Goal: Task Accomplishment & Management: Manage account settings

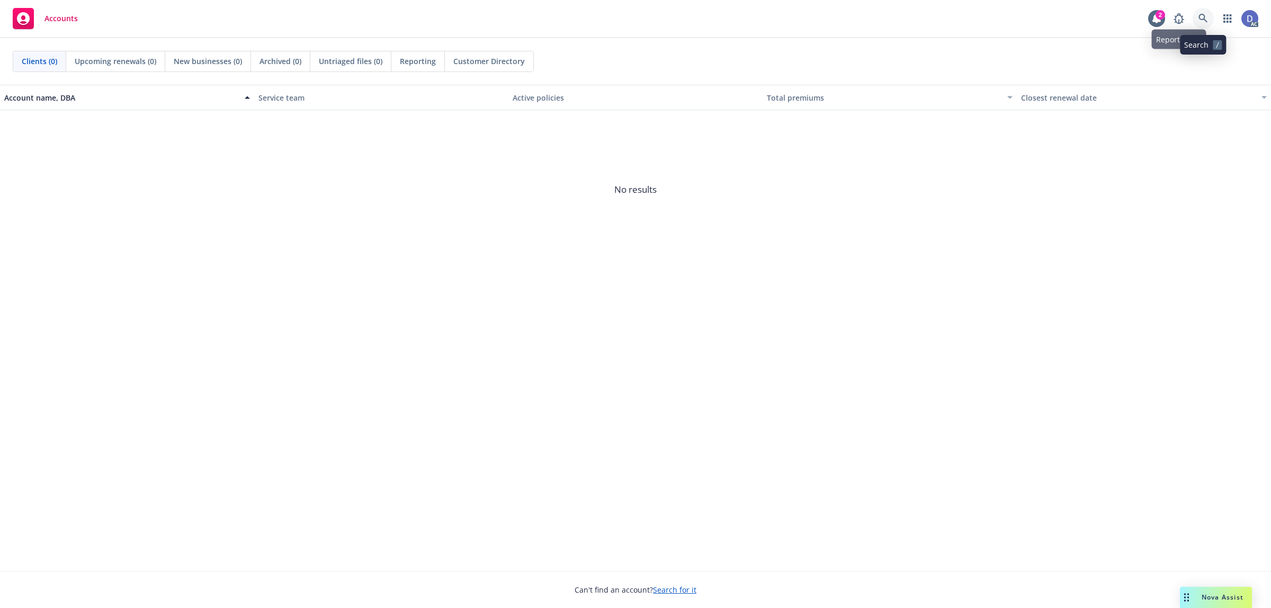
click at [1211, 17] on link at bounding box center [1203, 18] width 21 height 21
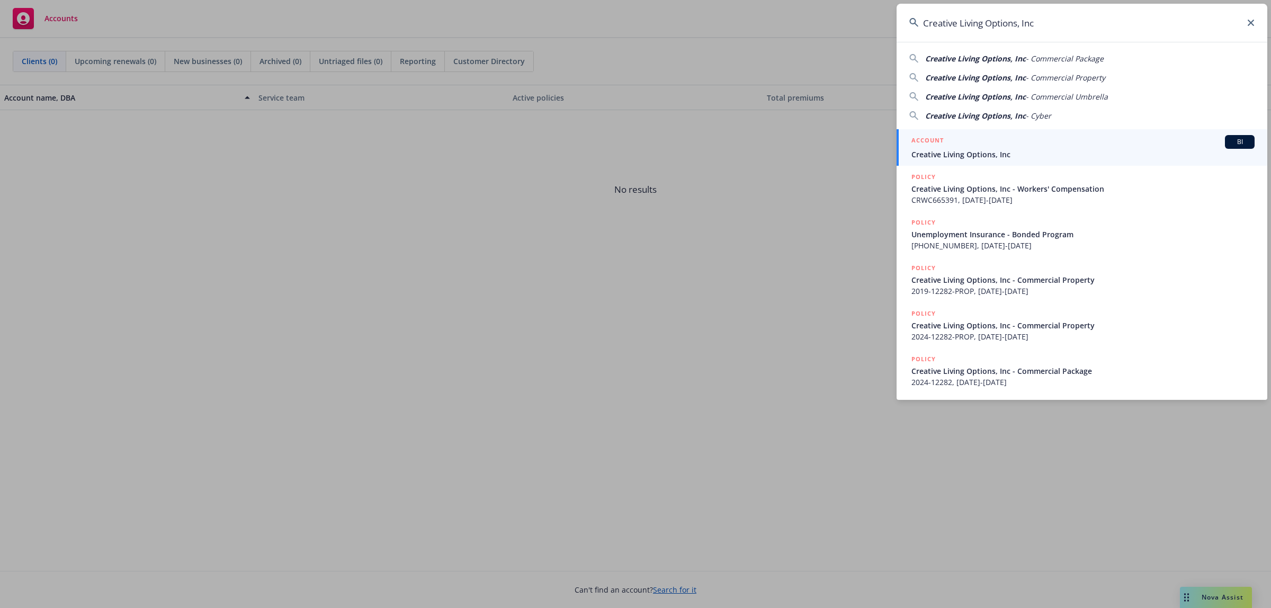
type input "Creative Living Options, Inc"
click at [1023, 138] on div "ACCOUNT BI" at bounding box center [1082, 142] width 343 height 14
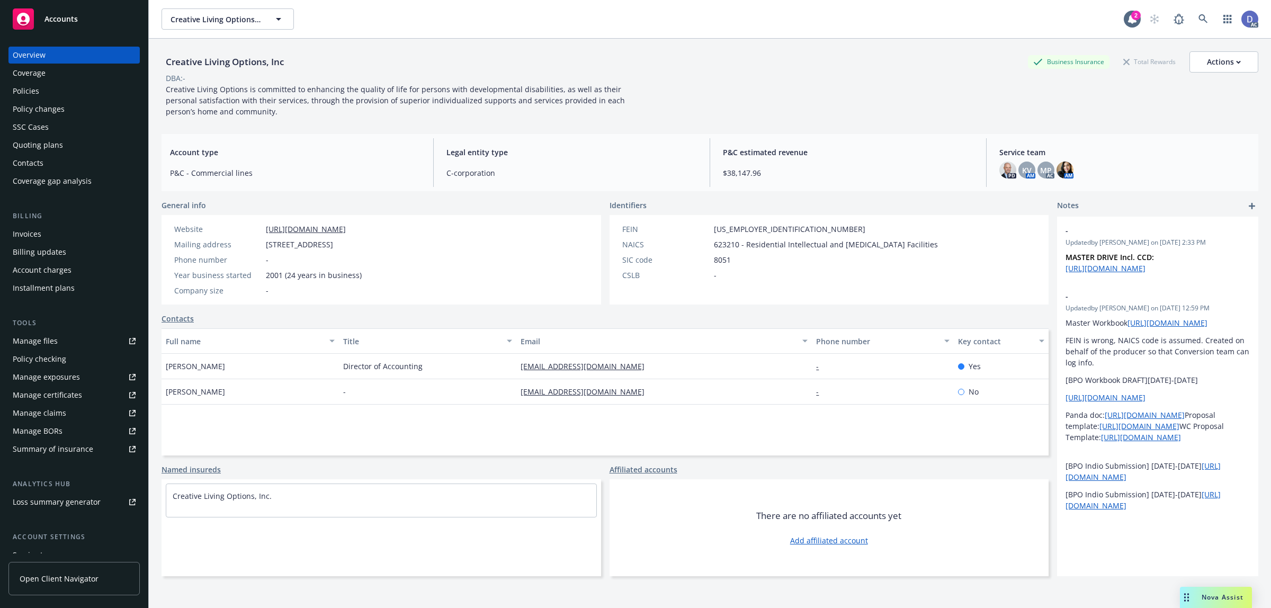
click at [61, 414] on div "Manage claims" at bounding box center [39, 413] width 53 height 17
click at [50, 342] on div "Manage files" at bounding box center [35, 341] width 45 height 17
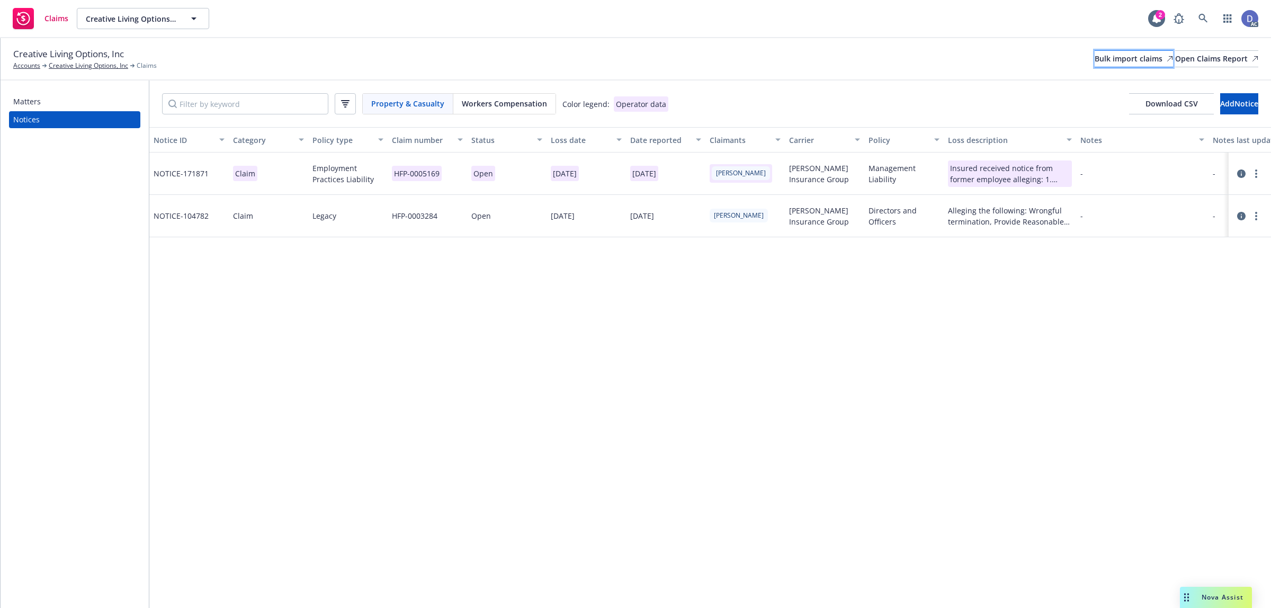
click at [1095, 60] on div "Bulk import claims" at bounding box center [1134, 59] width 78 height 16
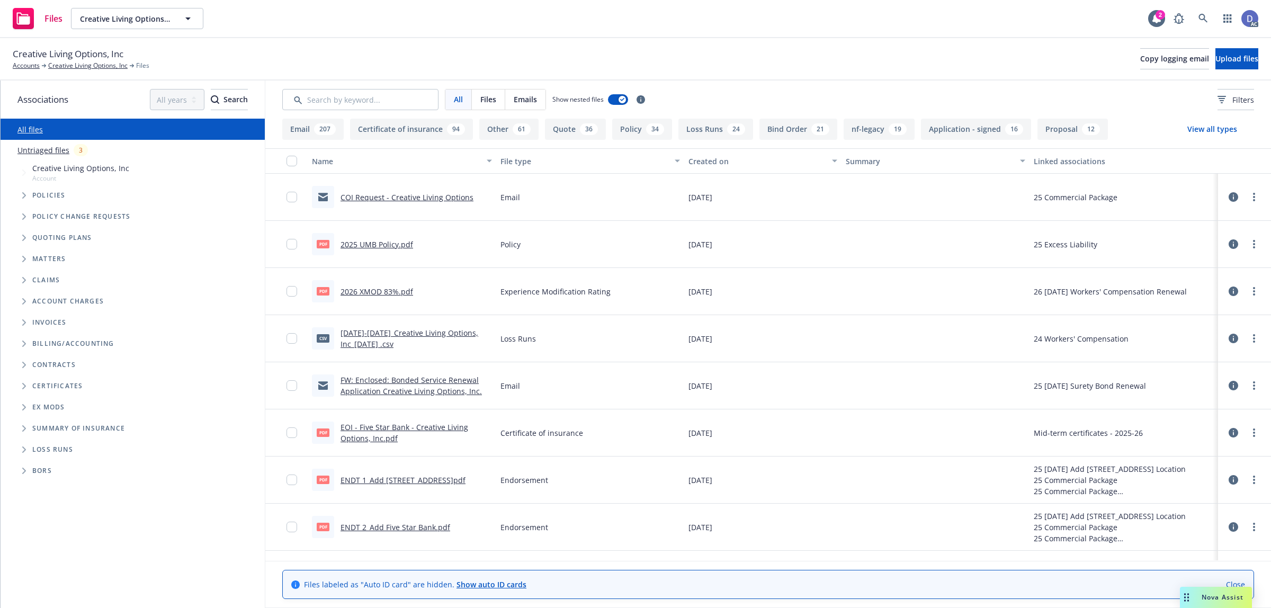
click at [1216, 70] on div "Creative Living Options, Inc Accounts Creative Living Options, Inc Files Copy l…" at bounding box center [636, 58] width 1246 height 23
click at [1216, 62] on span "Upload files" at bounding box center [1237, 58] width 43 height 10
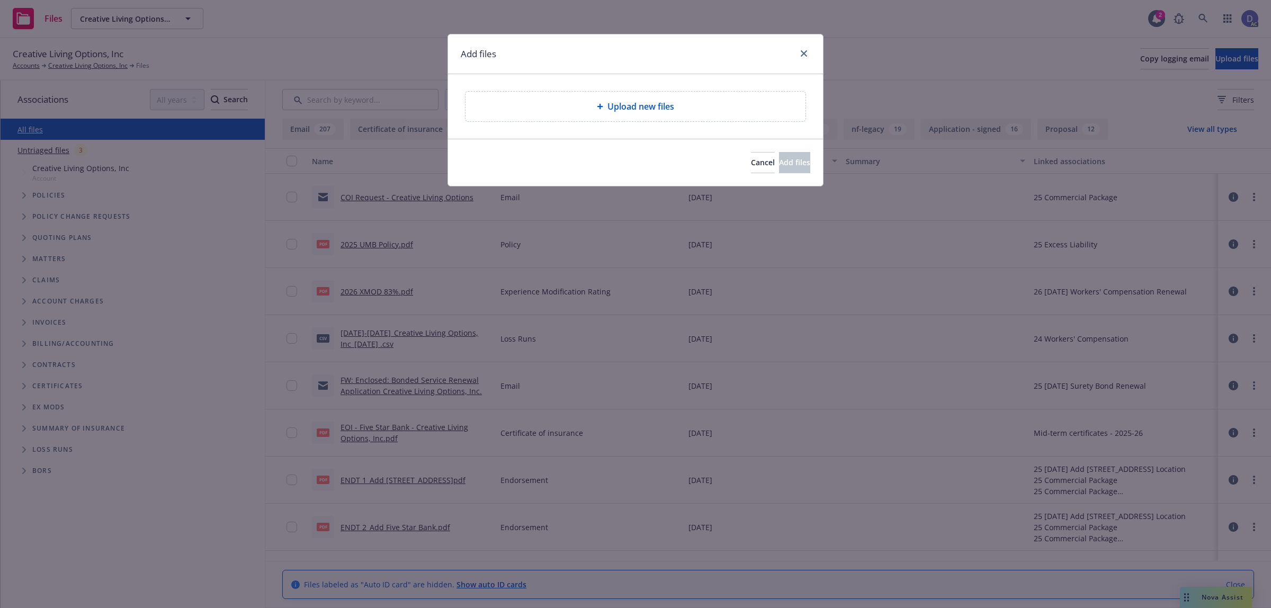
click at [627, 118] on div "Upload new files" at bounding box center [636, 107] width 340 height 30
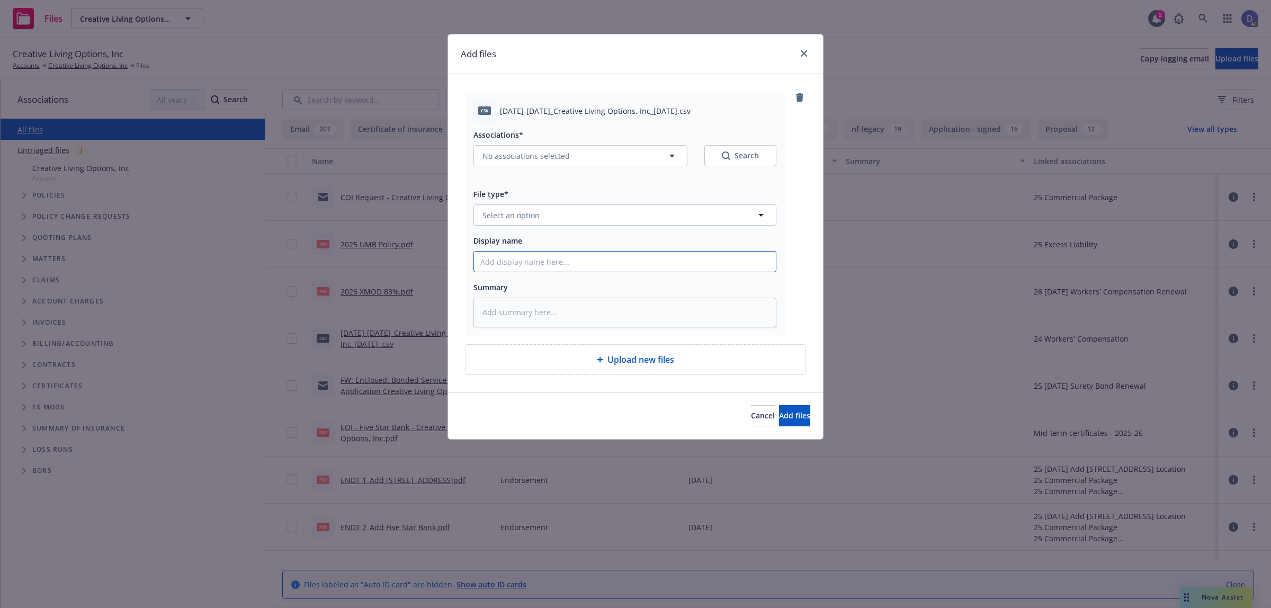
click at [617, 265] on input "Display name" at bounding box center [625, 262] width 302 height 20
paste input "2019-2025_Creative Living Options, Inc_10-3-2024"
type input "2019-2025_Creative Living Options, Inc_10-3-2024"
type textarea "x"
type input "2019-2025_Creative Living Options, Inc_10-3-2024"
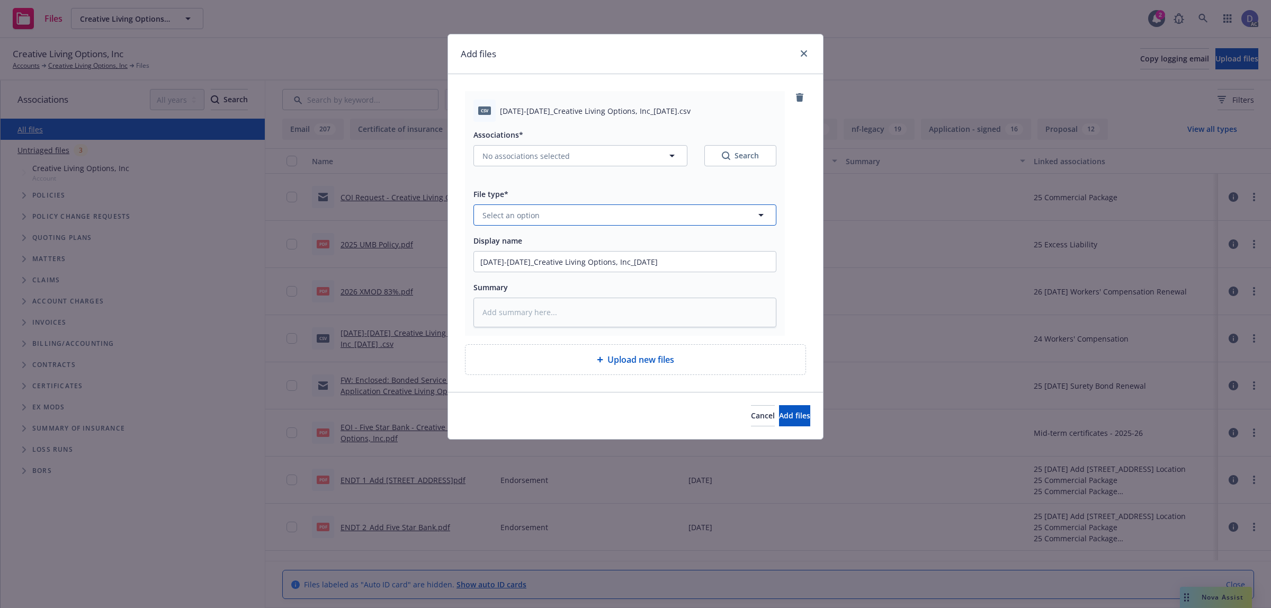
click at [653, 222] on button "Select an option" at bounding box center [624, 214] width 303 height 21
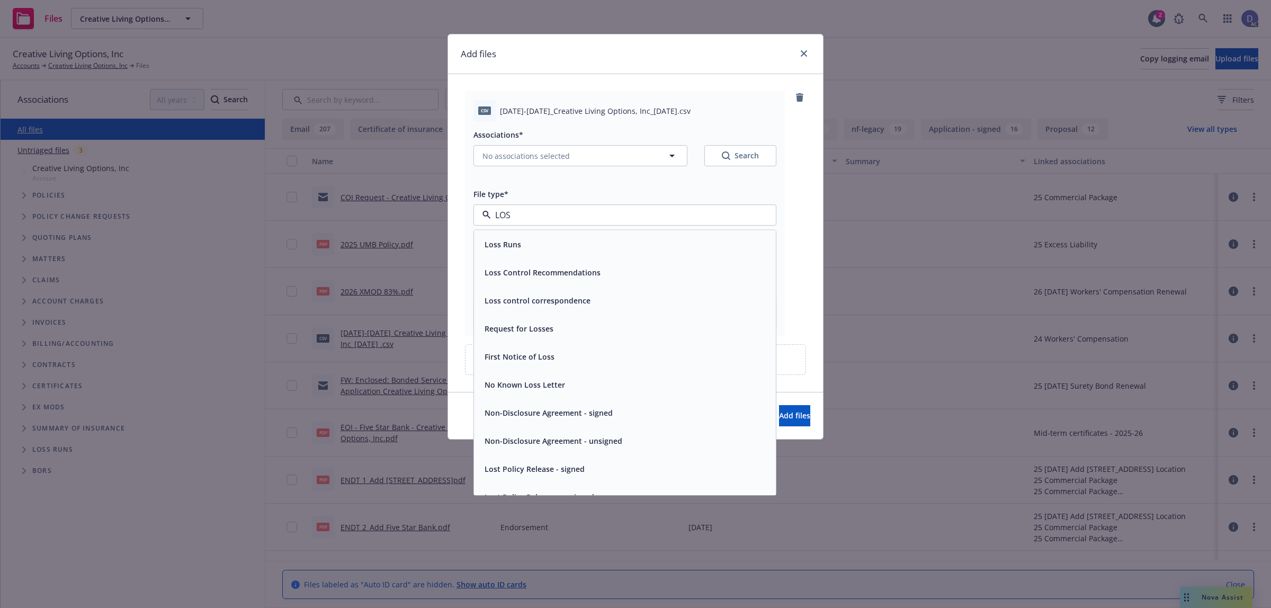
type input "LOSS"
click at [631, 243] on div "Loss Runs" at bounding box center [624, 244] width 289 height 15
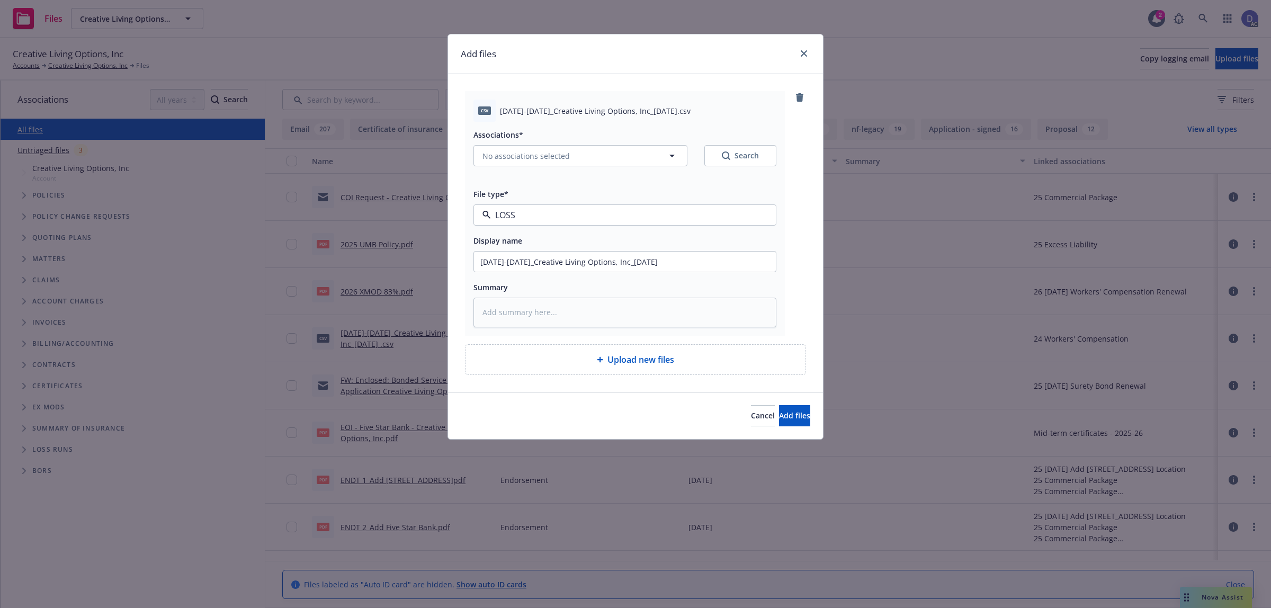
type textarea "x"
click at [530, 211] on span "Loss Runs" at bounding box center [604, 215] width 245 height 11
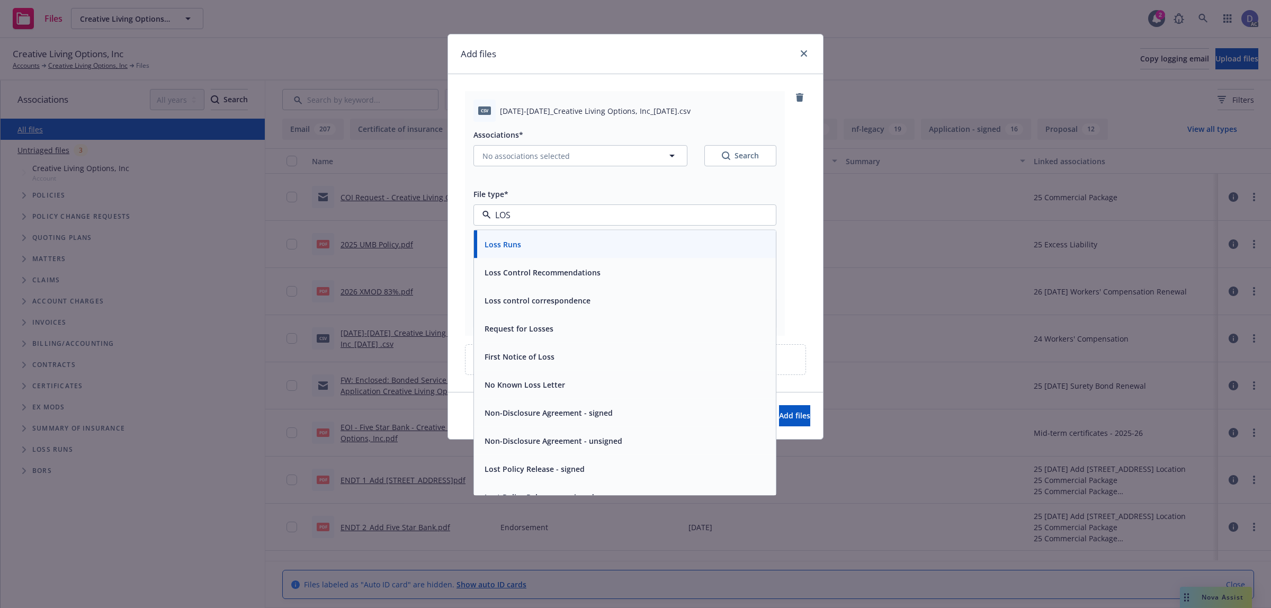
type input "LOSS"
click at [514, 247] on span "Loss Runs" at bounding box center [503, 244] width 37 height 11
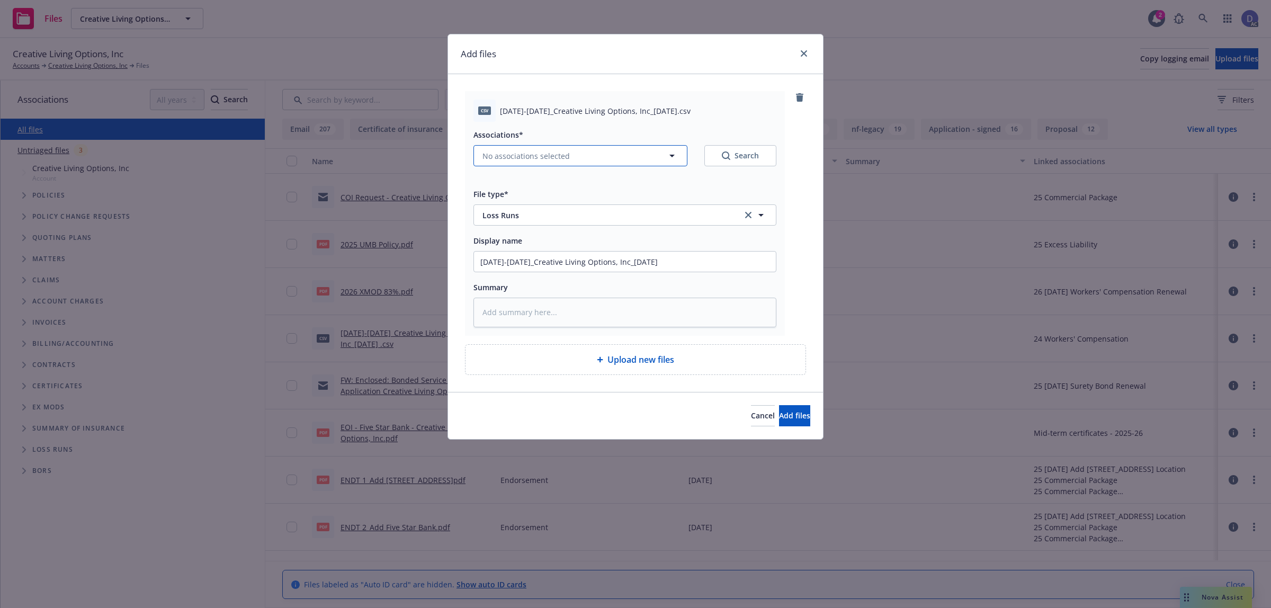
click at [552, 160] on span "No associations selected" at bounding box center [525, 155] width 87 height 11
type textarea "x"
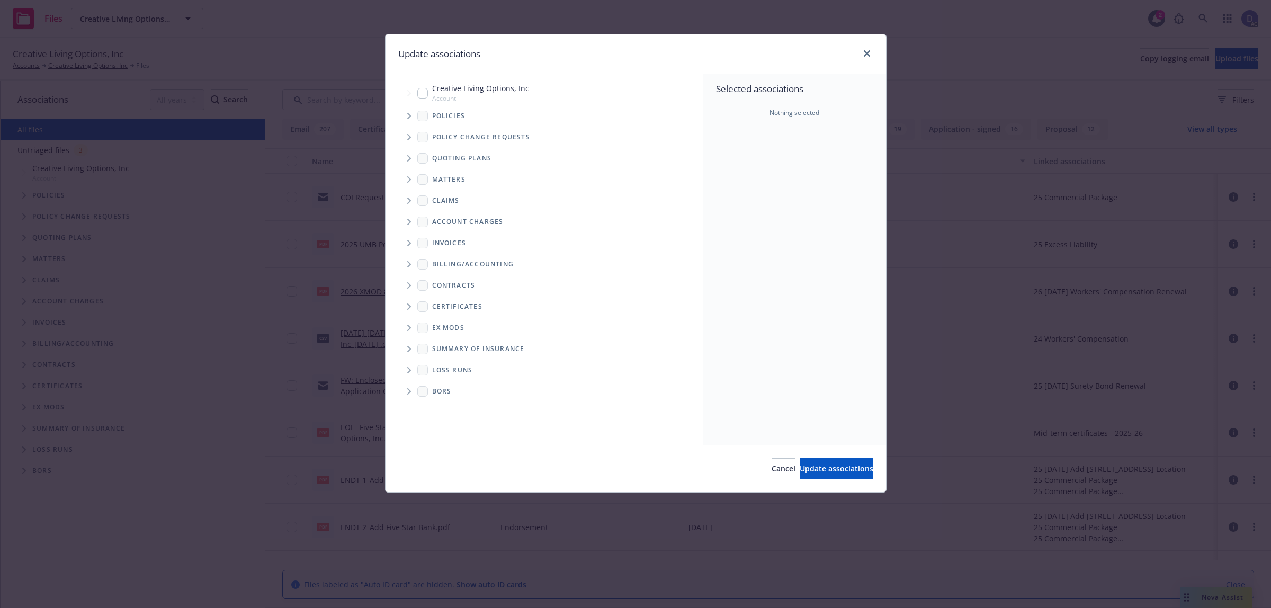
click at [408, 113] on icon "Tree Example" at bounding box center [409, 116] width 4 height 6
click at [752, 171] on div "Selected associations Nothing selected" at bounding box center [794, 259] width 183 height 371
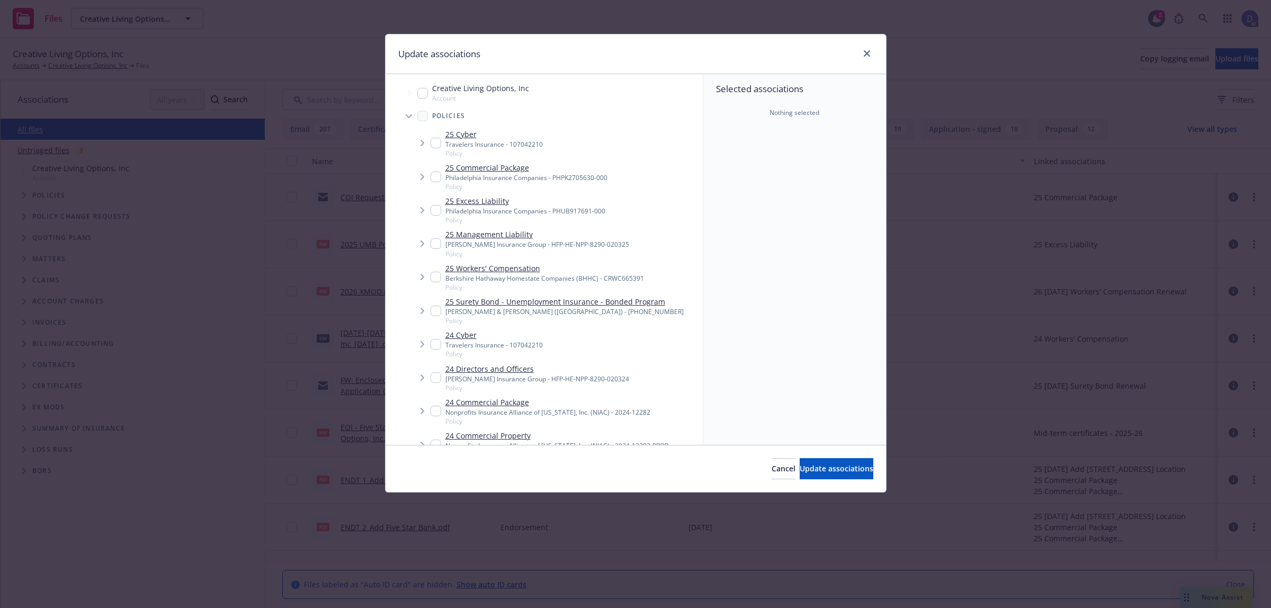
scroll to position [252, 0]
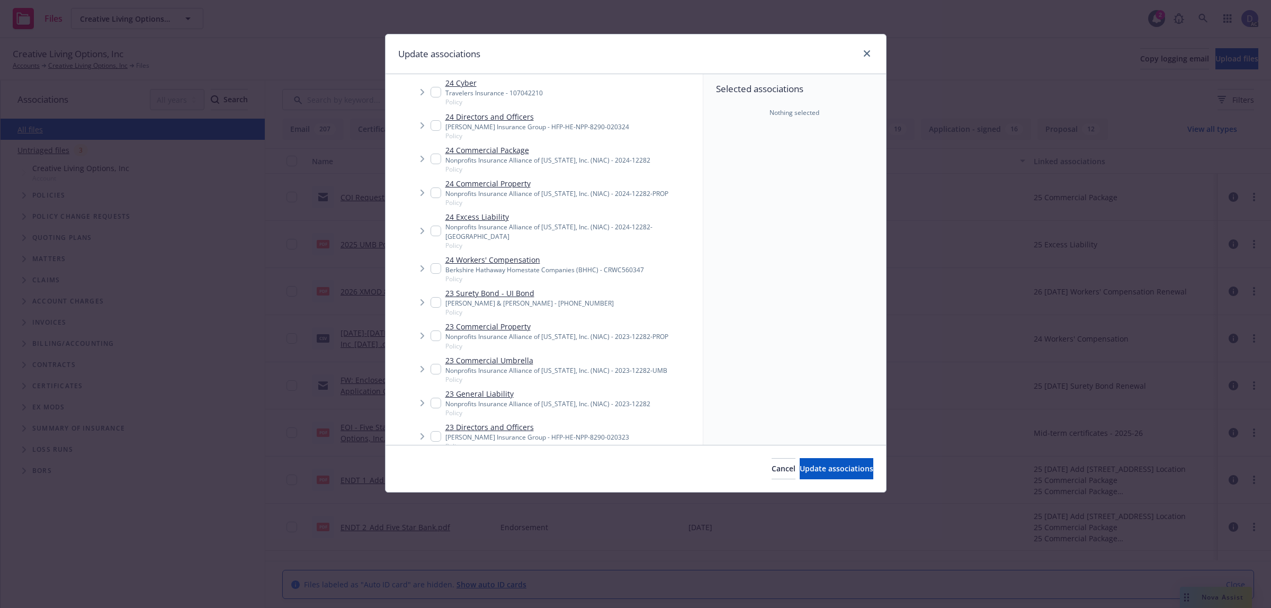
click at [538, 265] on div "Berkshire Hathaway Homestate Companies (BHHC) - CRWC560347" at bounding box center [544, 269] width 199 height 9
checkbox input "true"
click at [808, 455] on div "Cancel Update associations" at bounding box center [636, 468] width 501 height 47
click at [808, 462] on button "Update associations" at bounding box center [837, 468] width 74 height 21
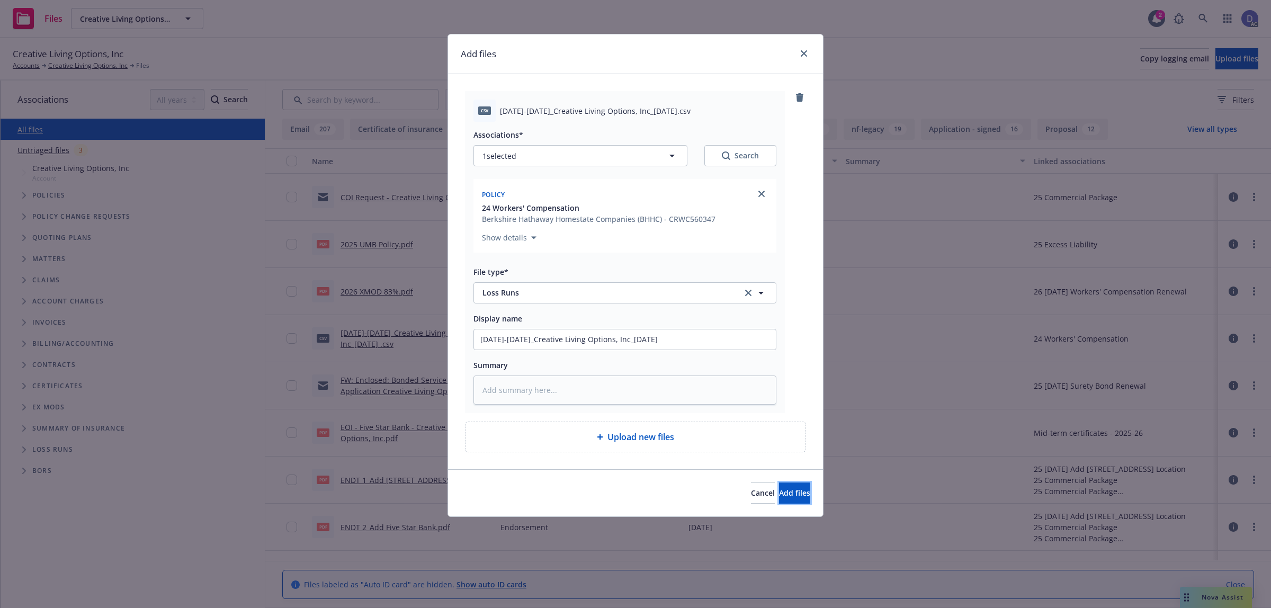
click at [779, 488] on button "Add files" at bounding box center [794, 492] width 31 height 21
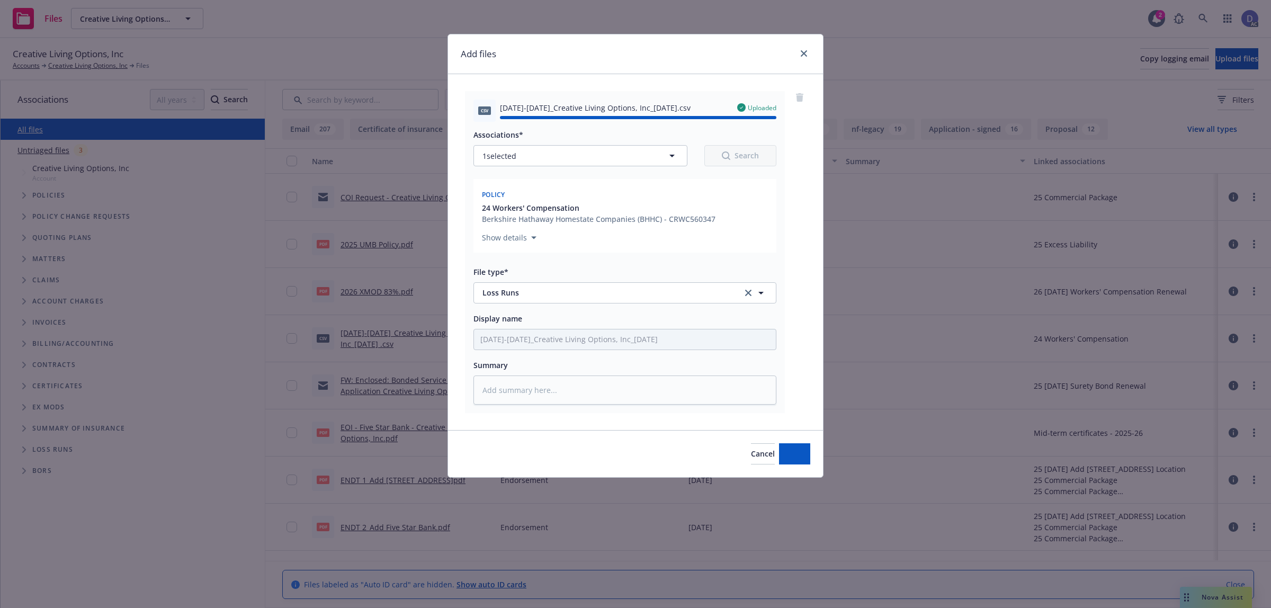
type textarea "x"
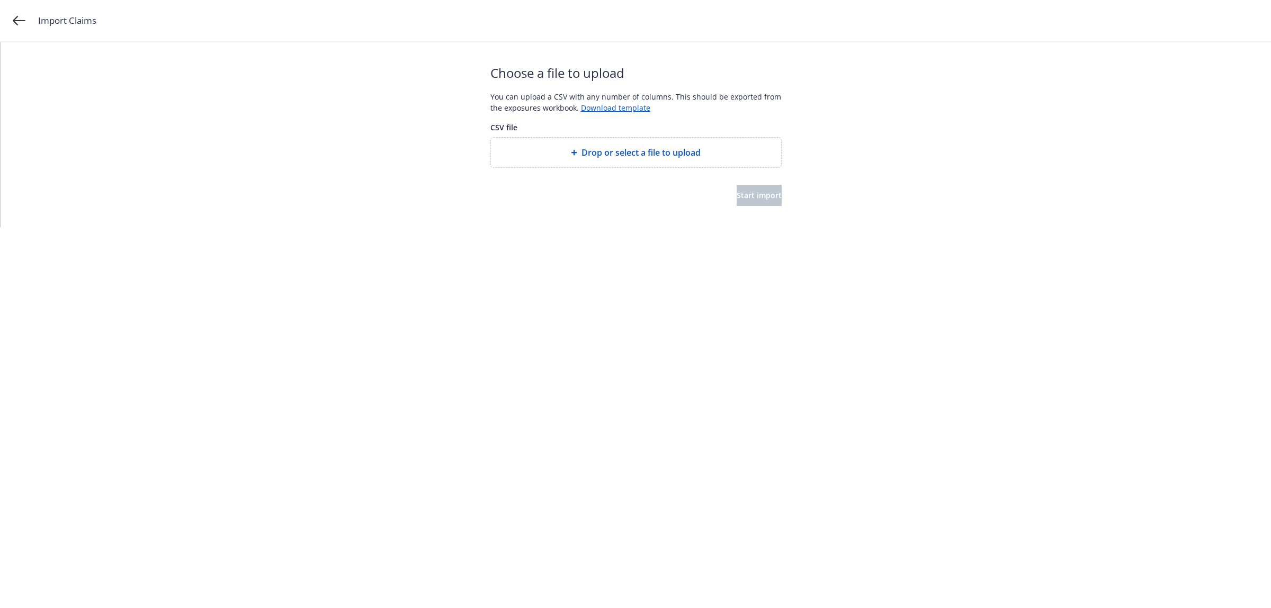
click at [649, 166] on div "Drop or select a file to upload" at bounding box center [636, 153] width 290 height 30
click at [748, 187] on button "Start import" at bounding box center [759, 195] width 45 height 21
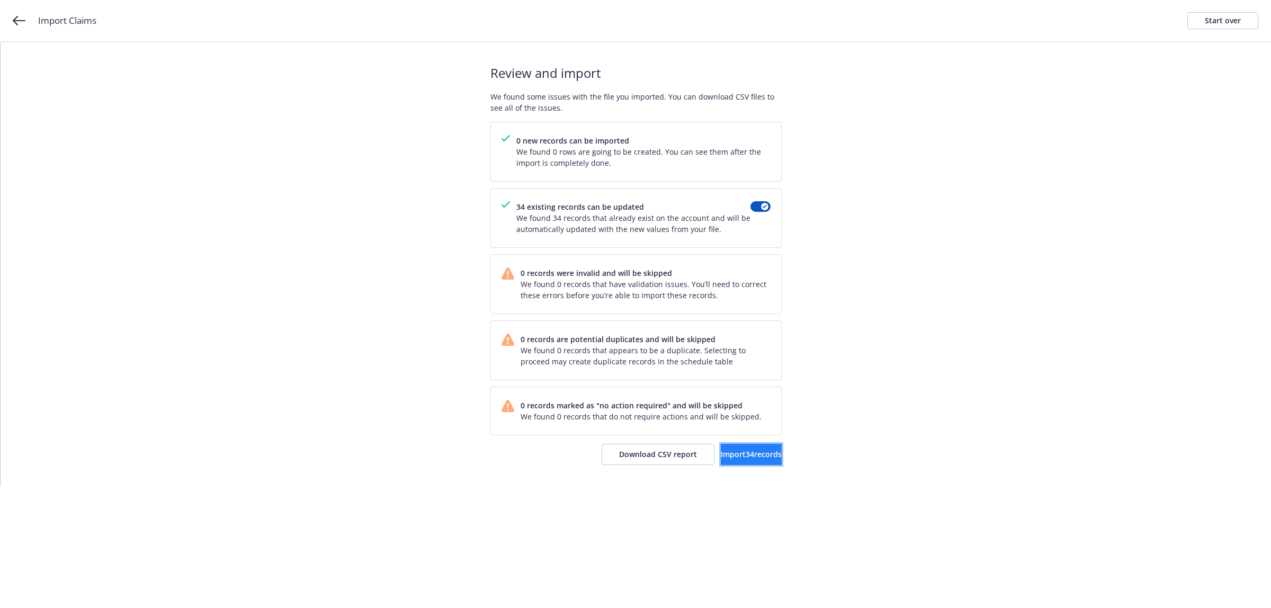
click at [729, 461] on button "Import 34 records" at bounding box center [751, 454] width 61 height 21
click at [731, 461] on link "View accounts" at bounding box center [738, 454] width 87 height 21
